Goal: Task Accomplishment & Management: Use online tool/utility

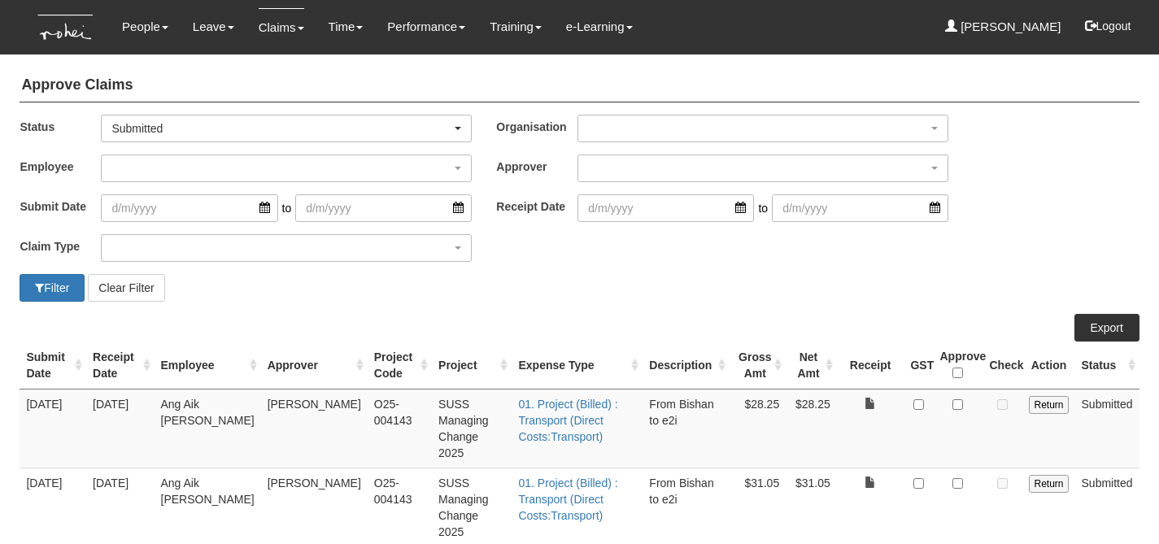
select select "50"
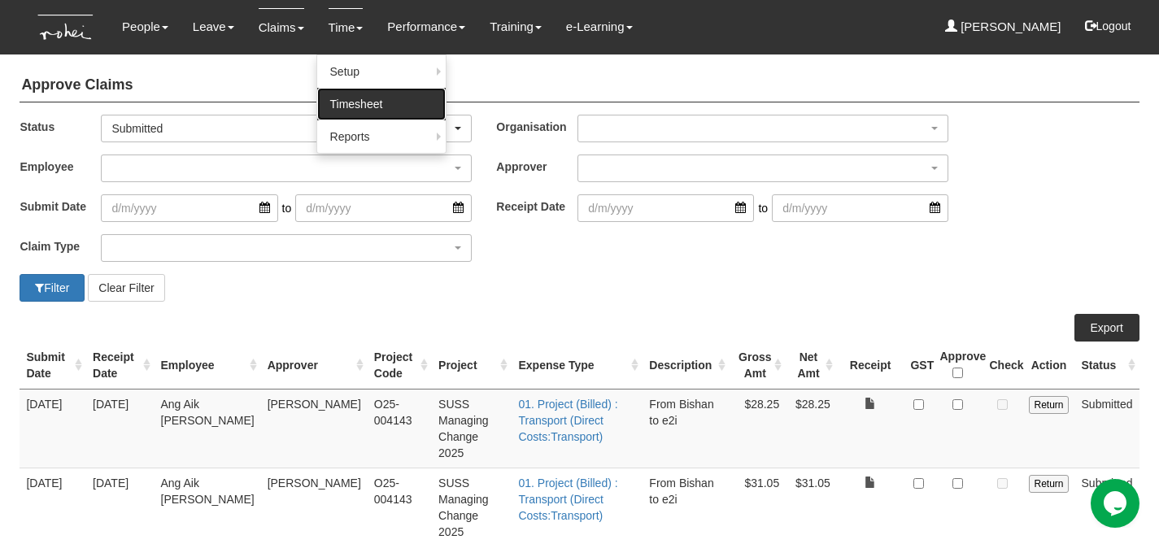
click at [387, 94] on link "Timesheet" at bounding box center [381, 104] width 129 height 33
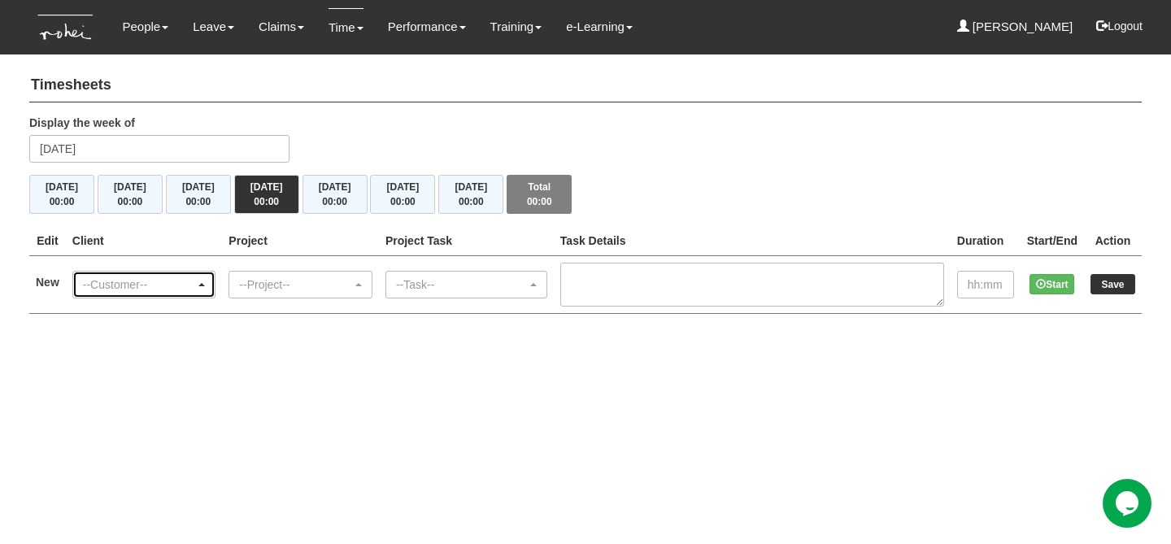
click at [196, 277] on div "--Customer--" at bounding box center [139, 285] width 113 height 16
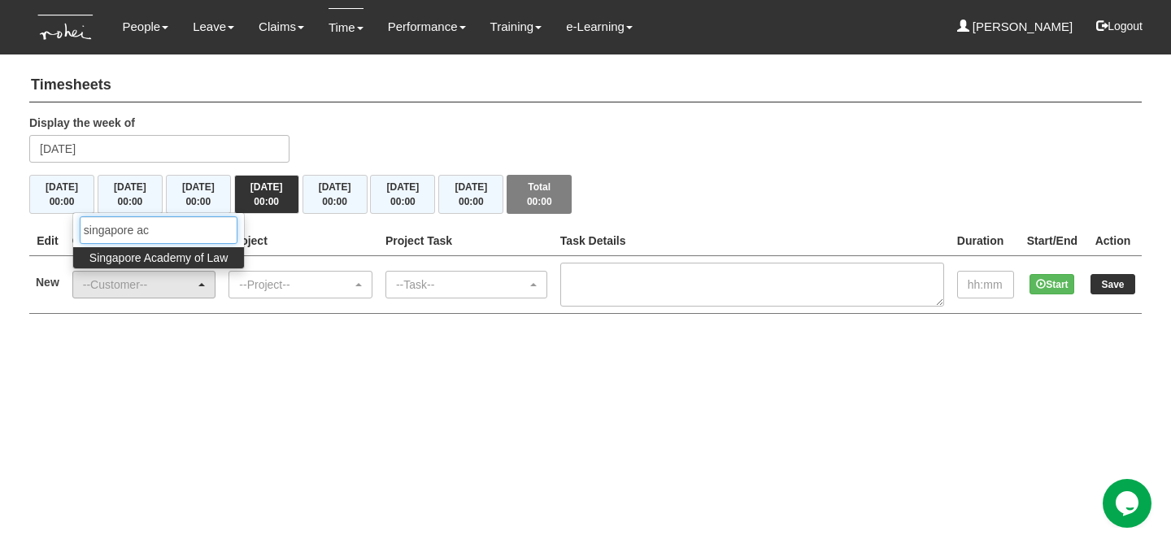
type input "singapore ac"
click at [184, 258] on span "Singapore Academy of Law" at bounding box center [158, 258] width 138 height 16
select select "463"
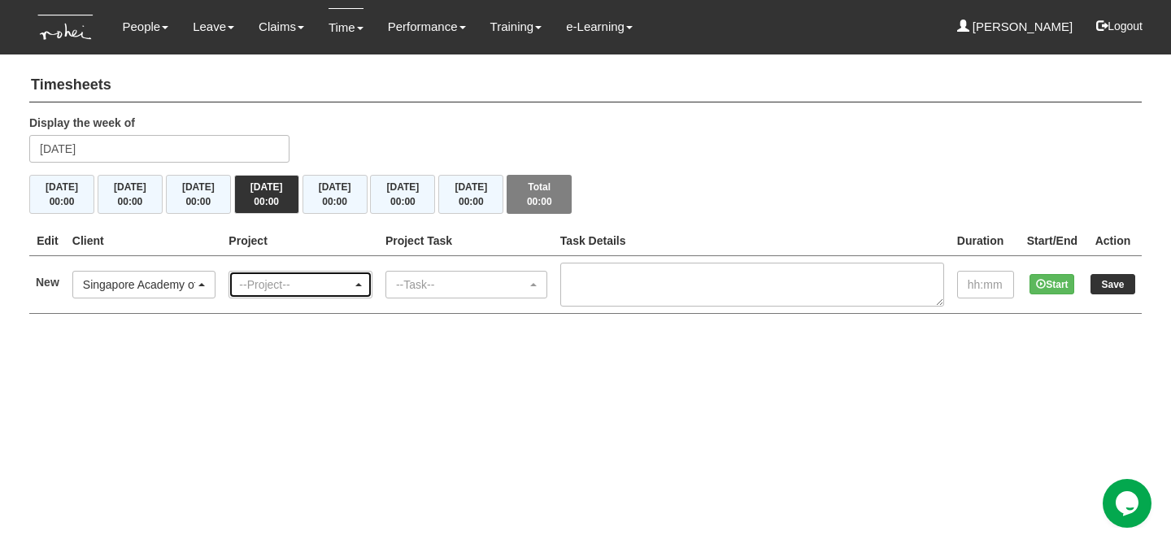
click at [323, 285] on div "--Project--" at bounding box center [295, 285] width 113 height 16
